Goal: Navigation & Orientation: Find specific page/section

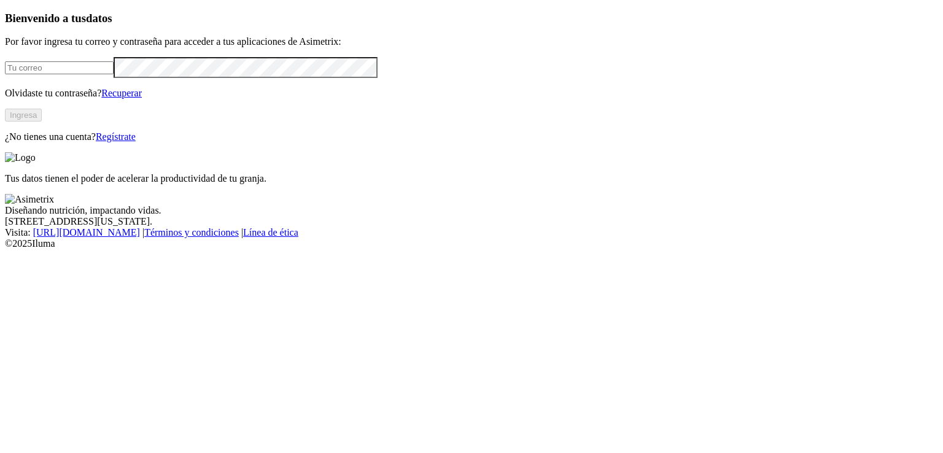
type input "[EMAIL_ADDRESS][PERSON_NAME][DOMAIN_NAME]"
click at [42, 122] on button "Ingresa" at bounding box center [23, 115] width 37 height 13
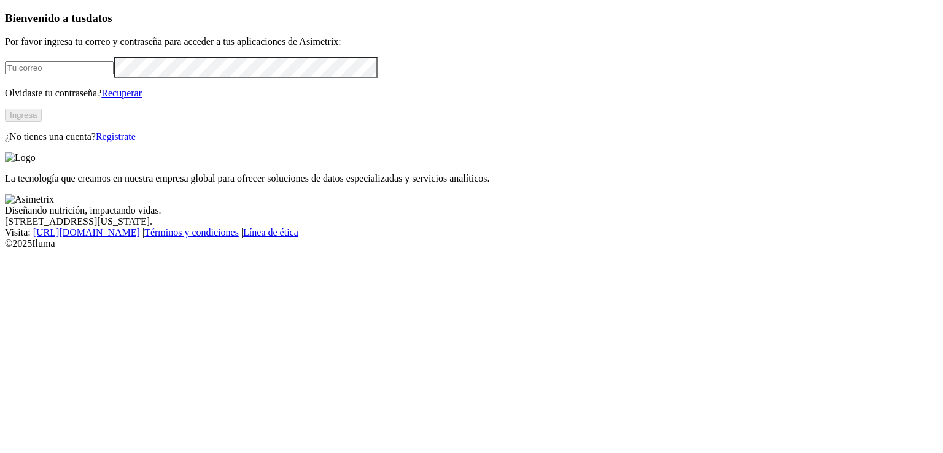
type input "[EMAIL_ADDRESS][PERSON_NAME][DOMAIN_NAME]"
click at [42, 122] on button "Ingresa" at bounding box center [23, 115] width 37 height 13
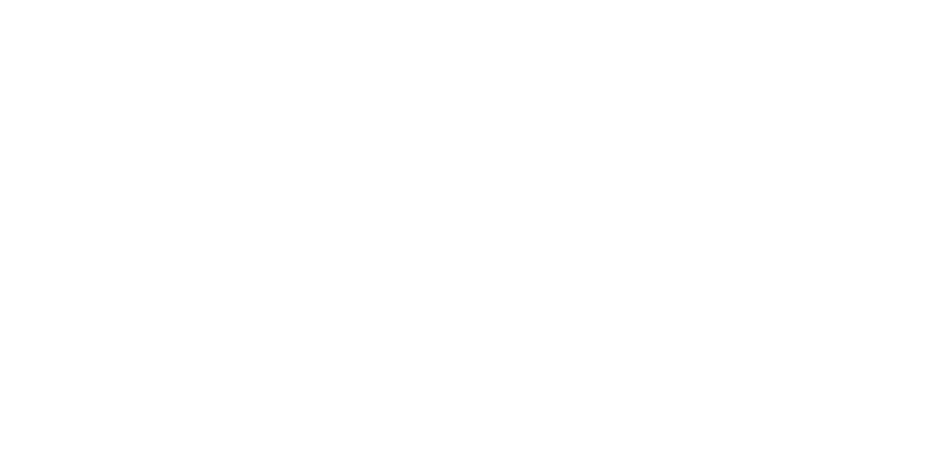
scroll to position [63, 0]
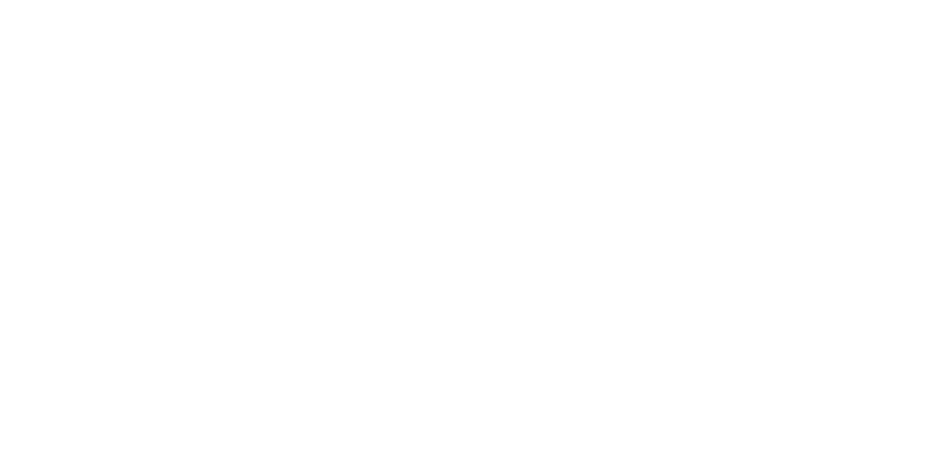
scroll to position [12, 0]
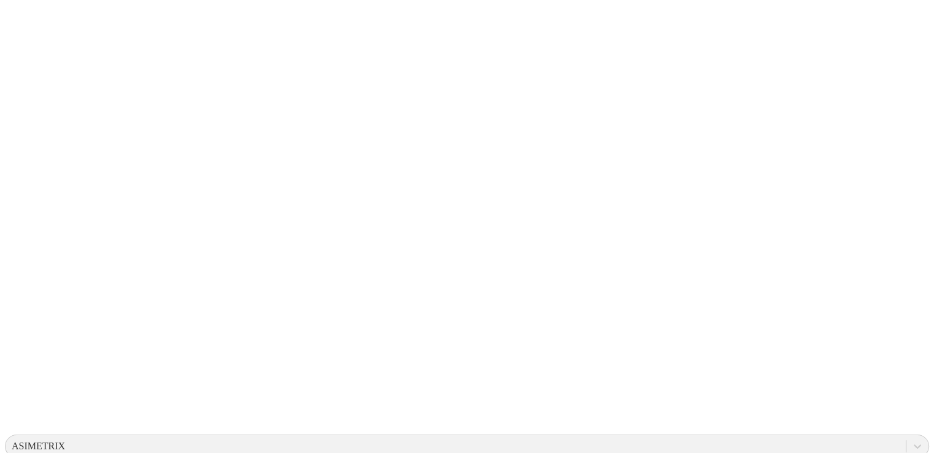
scroll to position [65, 0]
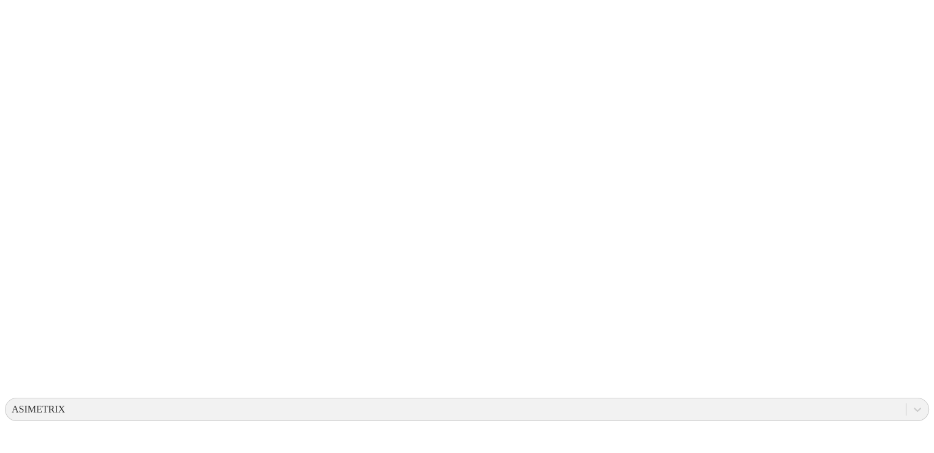
scroll to position [110, 0]
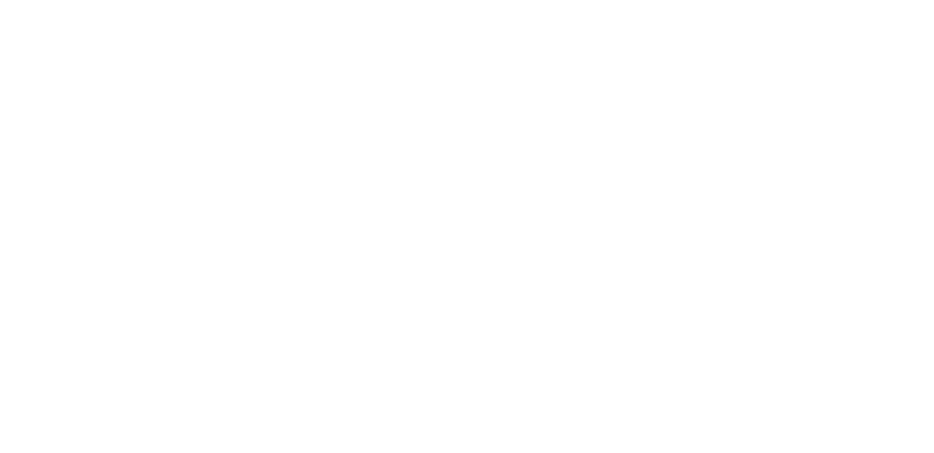
scroll to position [110, 0]
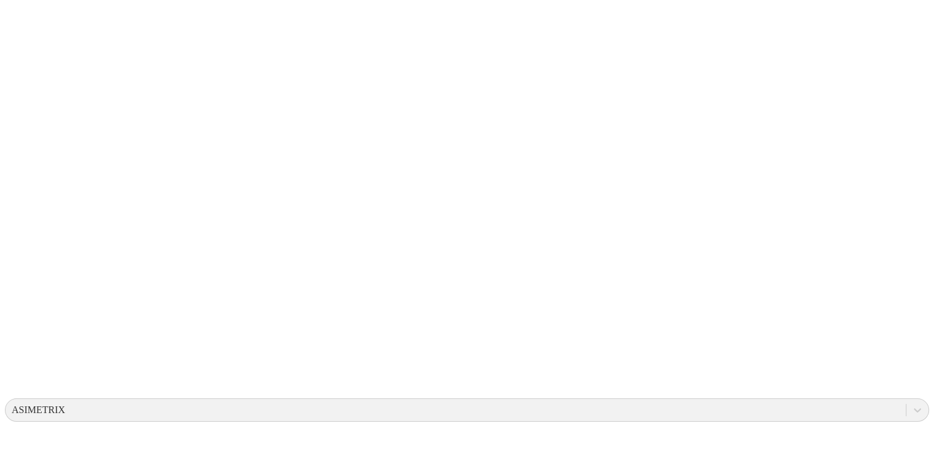
scroll to position [110, 0]
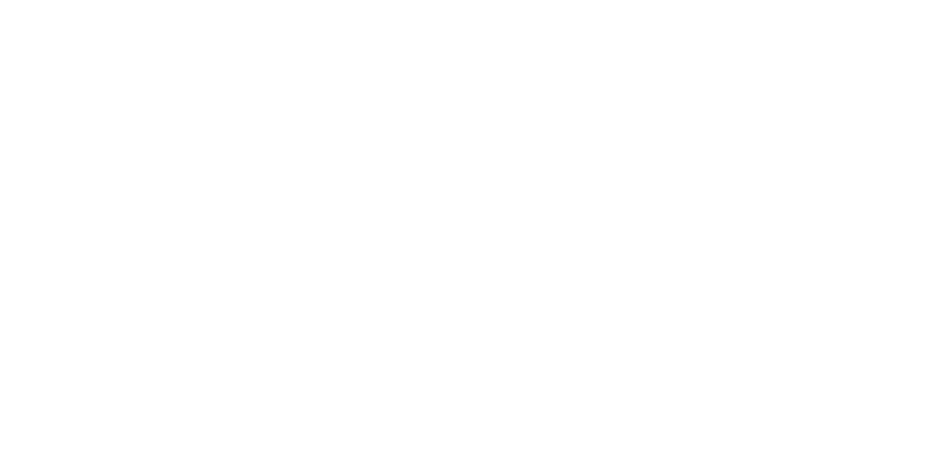
scroll to position [110, 0]
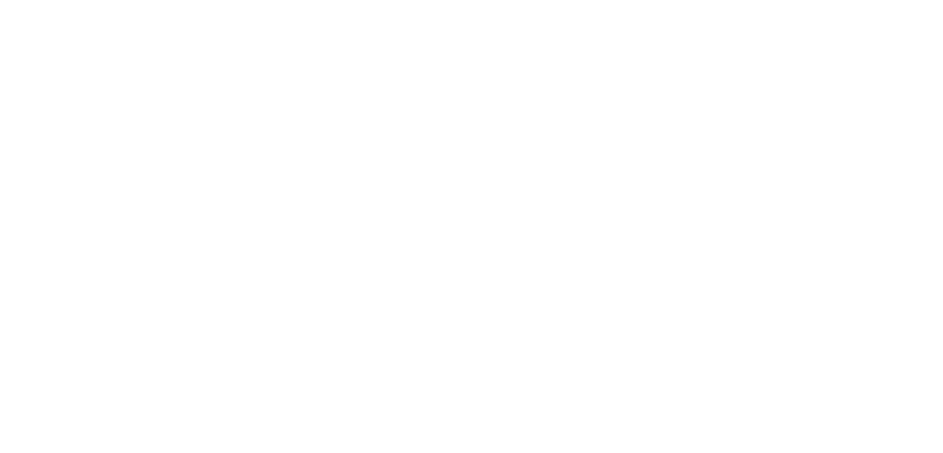
click at [21, 17] on icon at bounding box center [24, 250] width 38 height 491
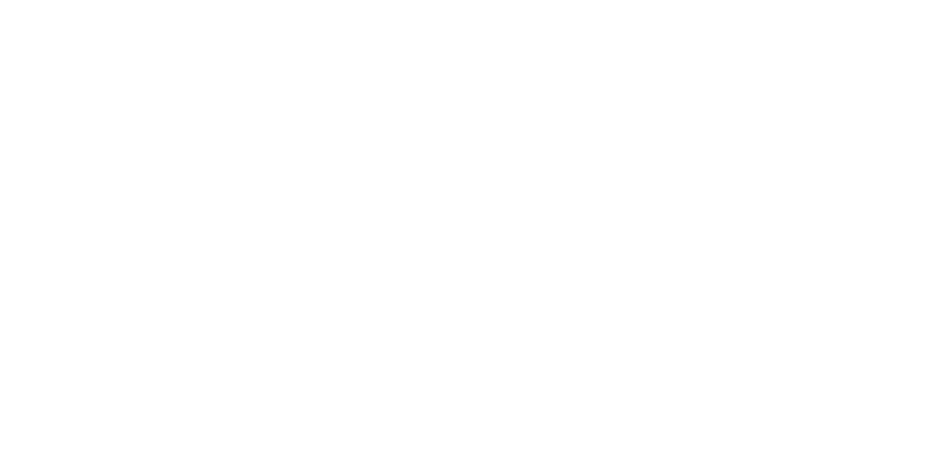
scroll to position [110, 0]
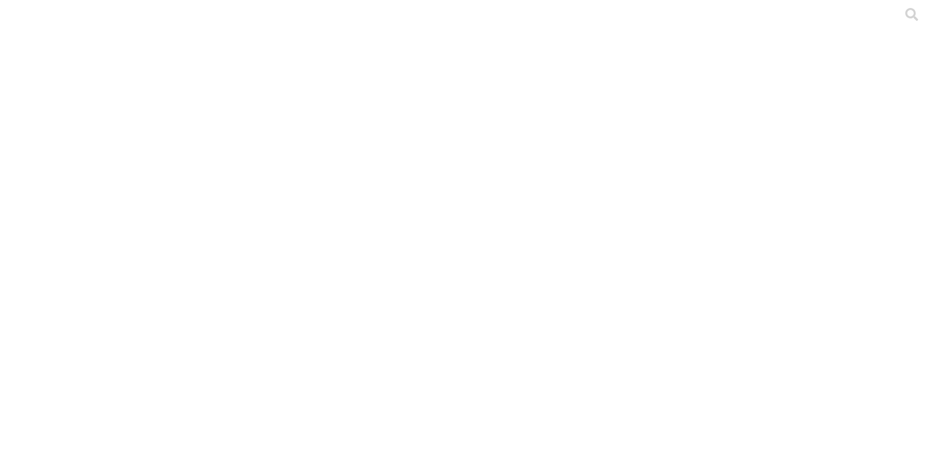
scroll to position [1, 0]
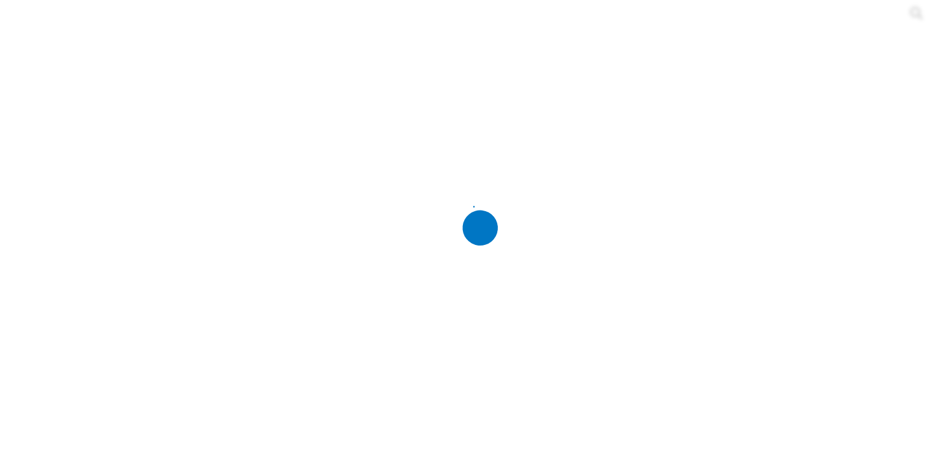
scroll to position [0, 0]
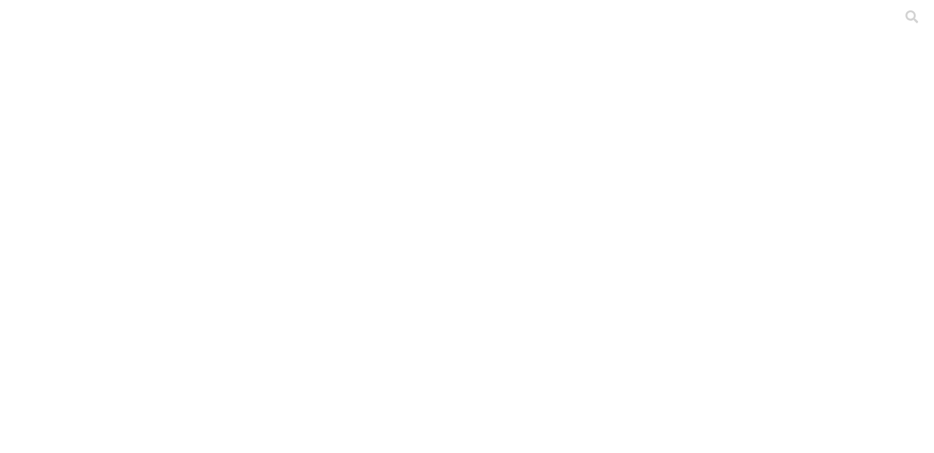
scroll to position [110, 0]
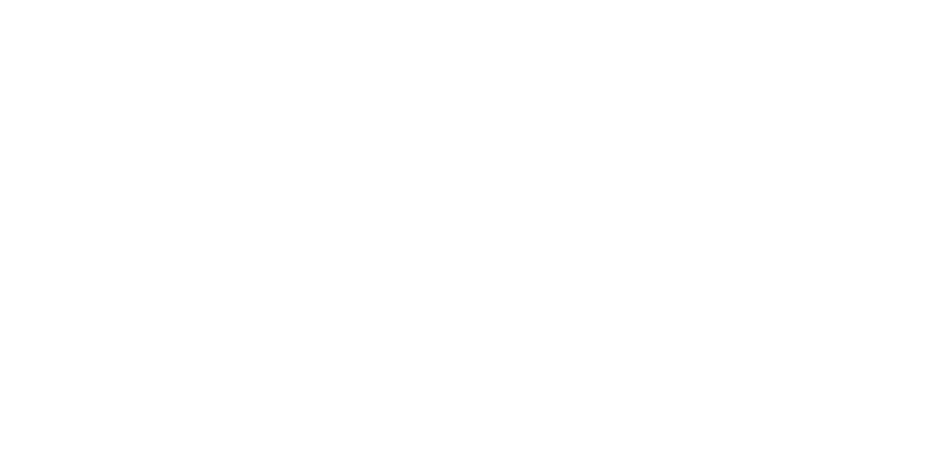
scroll to position [110, 0]
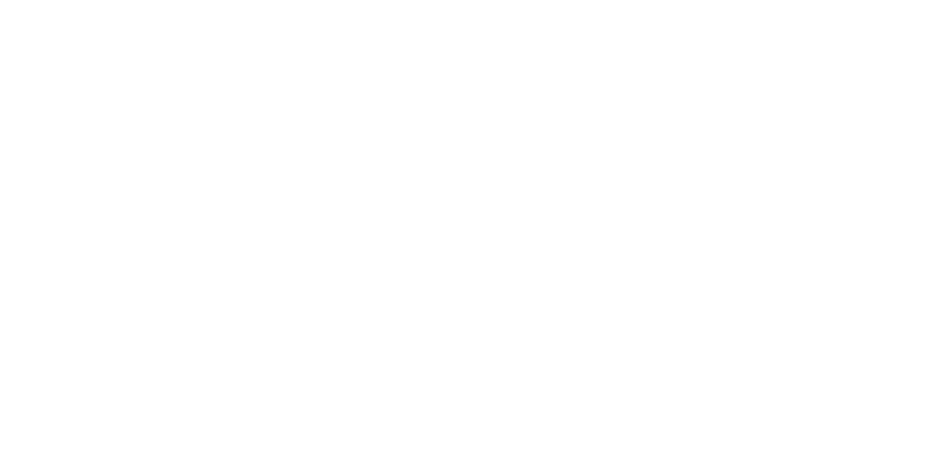
scroll to position [110, 0]
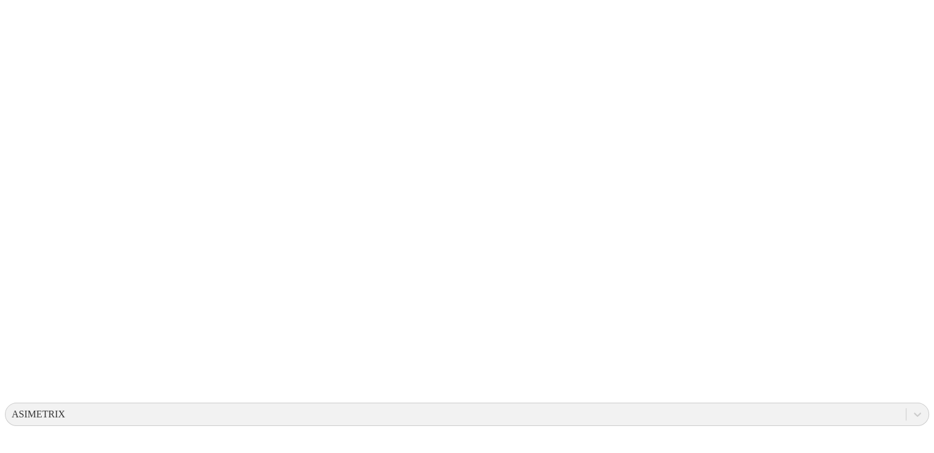
scroll to position [110, 0]
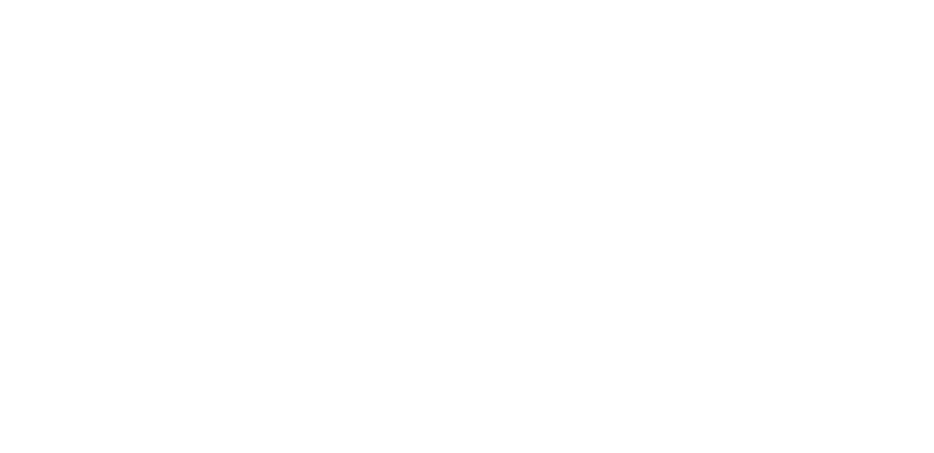
click at [29, 231] on icon at bounding box center [24, 250] width 38 height 38
